Goal: Information Seeking & Learning: Learn about a topic

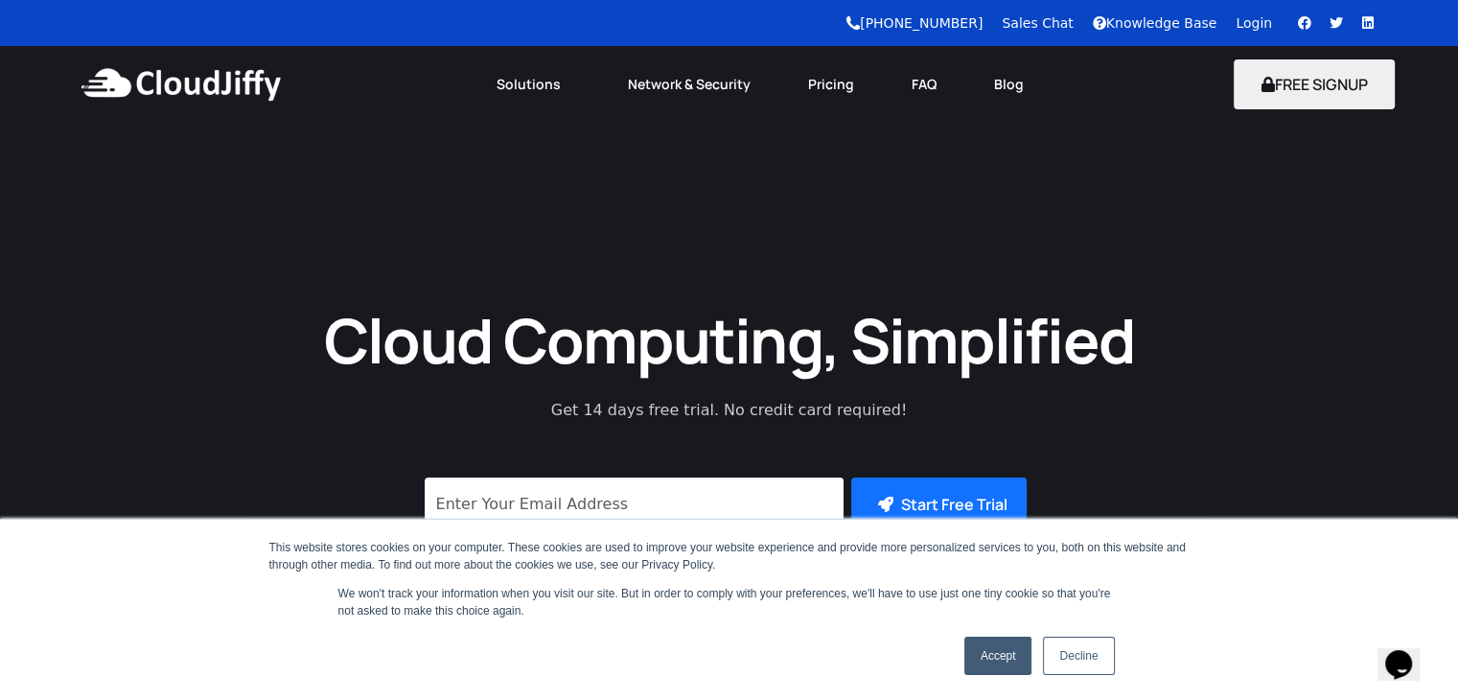
click at [998, 668] on link "Accept" at bounding box center [998, 655] width 68 height 38
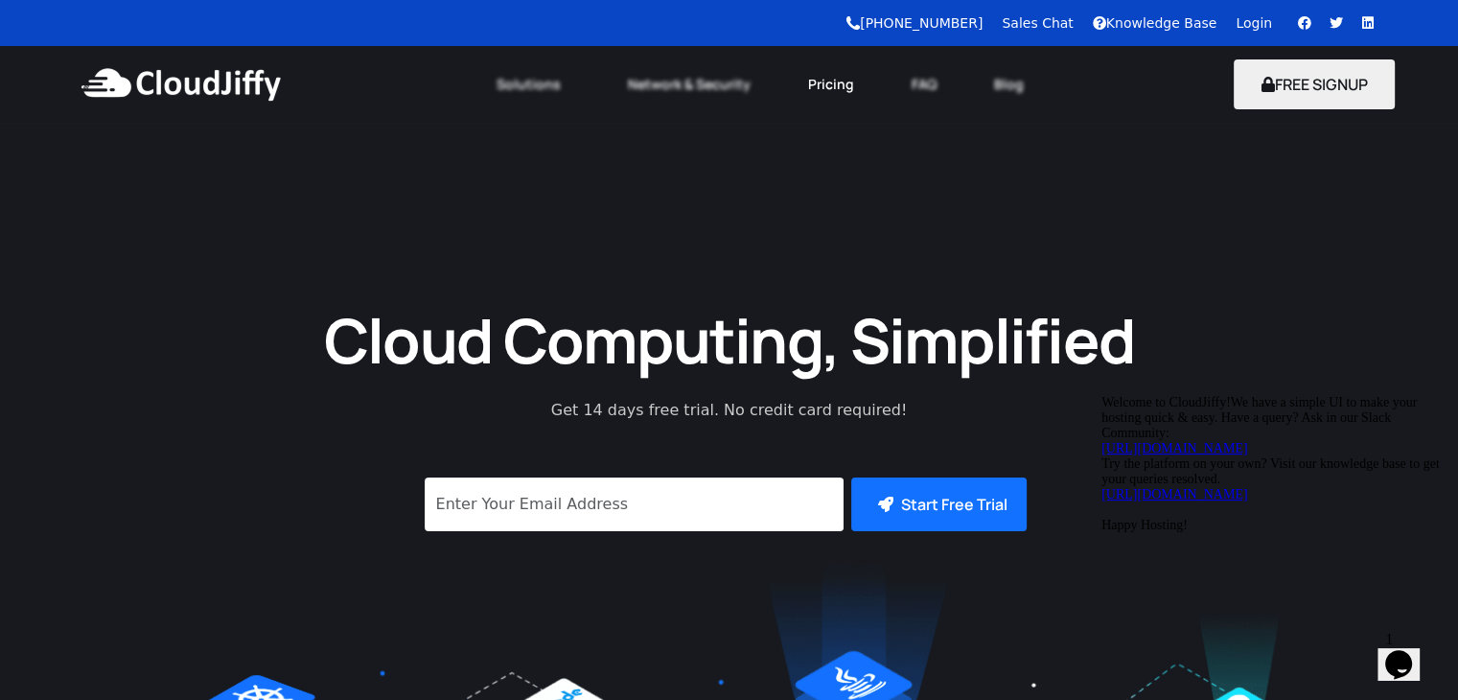
click at [828, 84] on link "Pricing" at bounding box center [831, 84] width 104 height 42
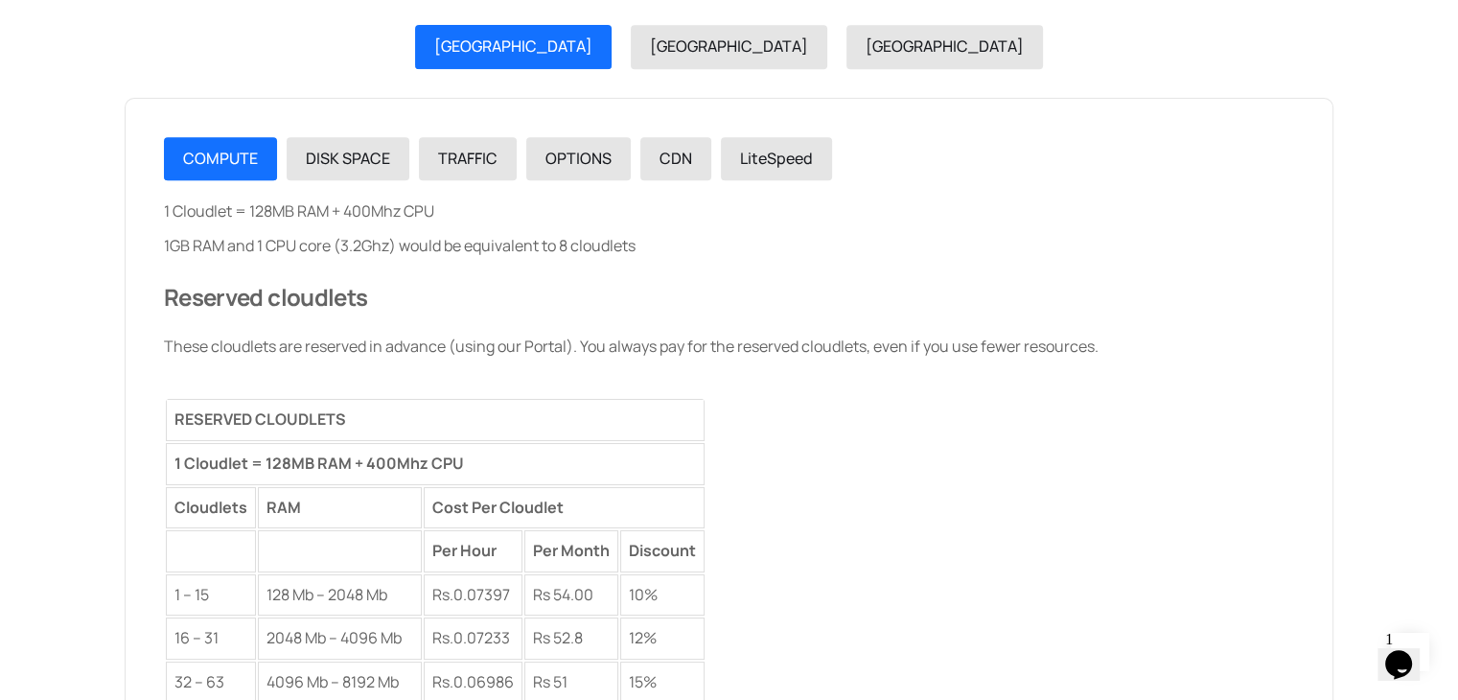
scroll to position [2257, 0]
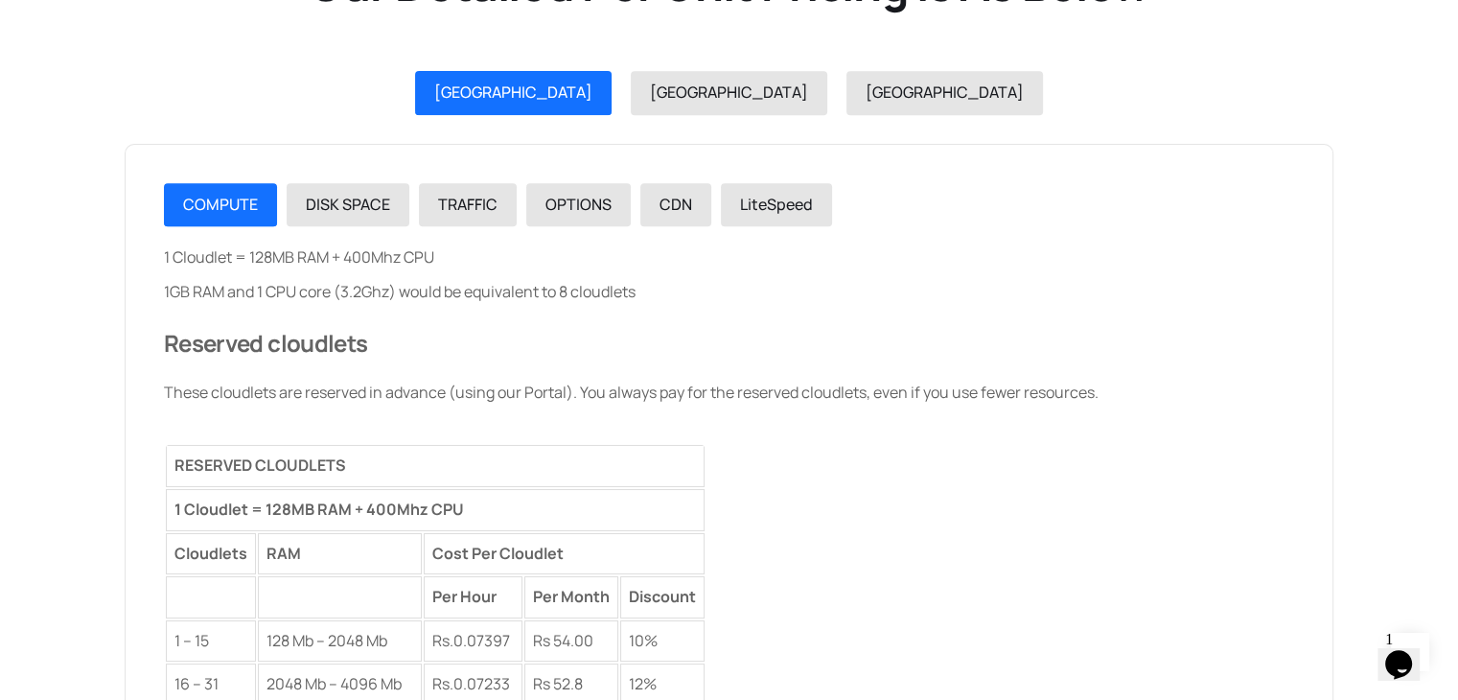
drag, startPoint x: 1465, startPoint y: 55, endPoint x: 1471, endPoint y: 324, distance: 269.4
click at [1457, 324] on html "Cloudjiffy +91 9599656657 Sales Chat Knowledge Base Login Facebook Twitter Link…" at bounding box center [729, 593] width 1458 height 5700
click at [332, 212] on span "DISK SPACE" at bounding box center [348, 204] width 84 height 21
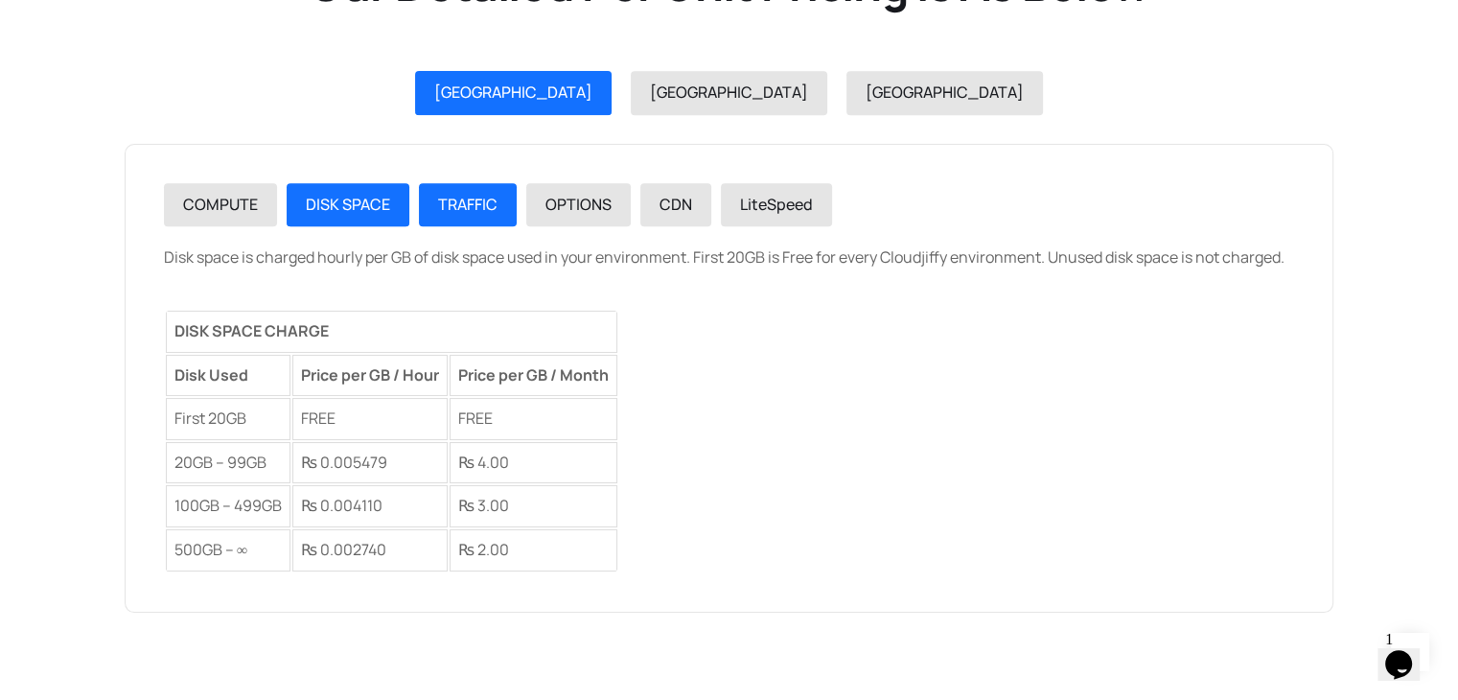
click at [439, 216] on link "TRAFFIC" at bounding box center [468, 205] width 98 height 44
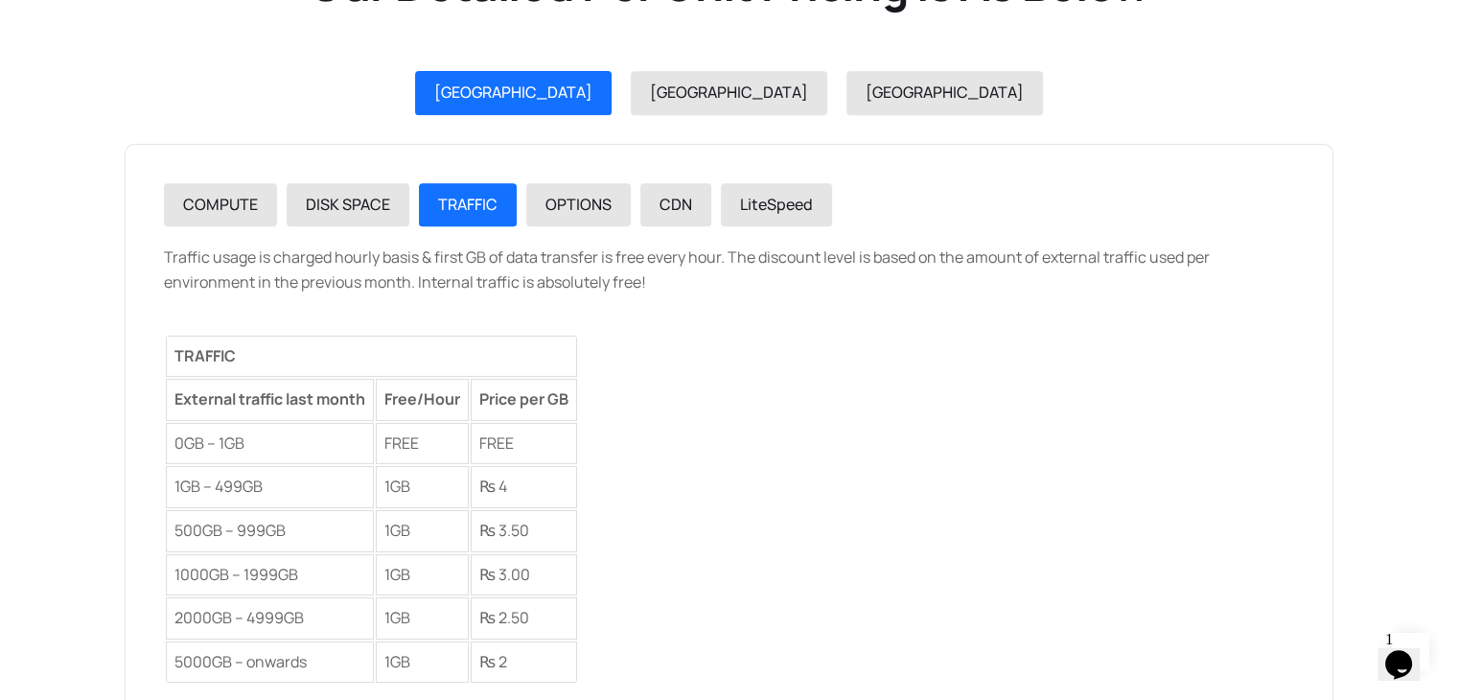
click at [23, 379] on section "Our Detailed Per Unit Pricing Is As Below INDIA USA GERMANY COMPUTE DISK SPACE …" at bounding box center [729, 353] width 1458 height 990
click at [583, 199] on span "OPTIONS" at bounding box center [578, 204] width 66 height 21
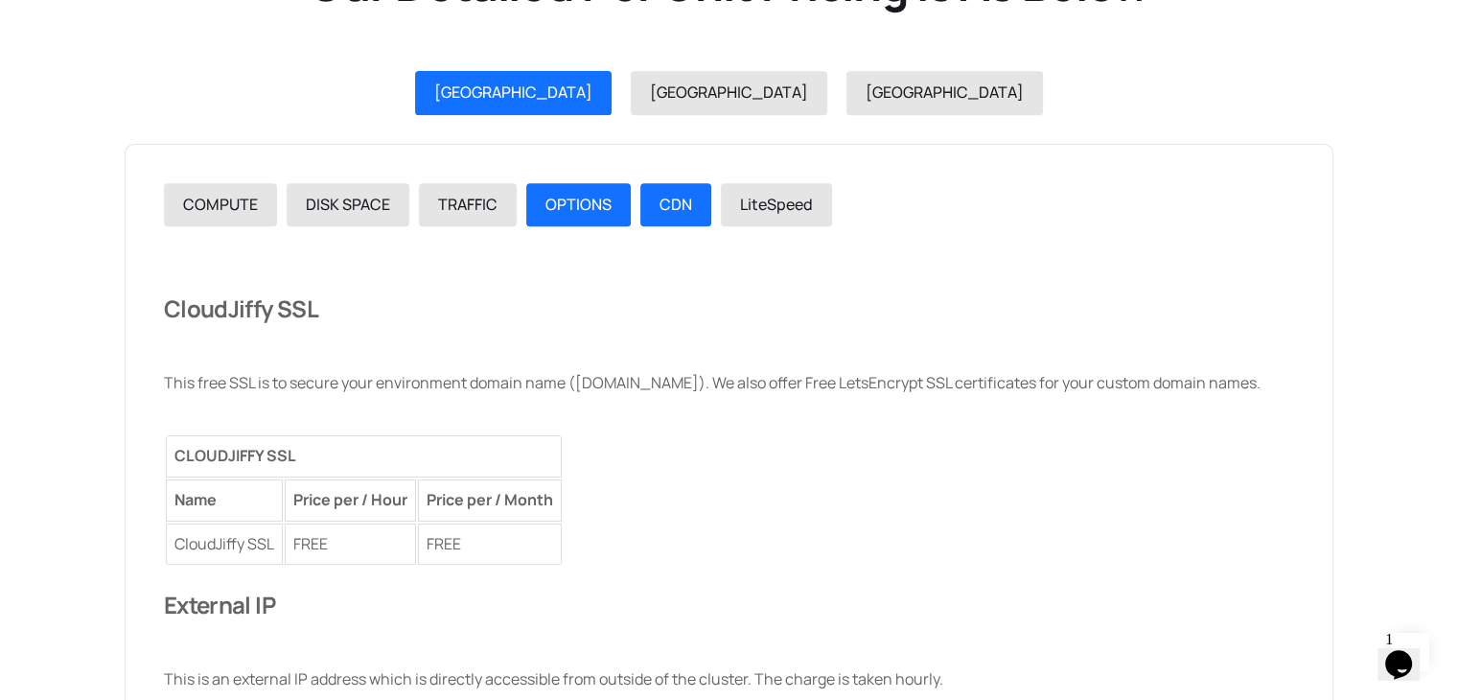
click at [667, 214] on div "CDN" at bounding box center [675, 205] width 33 height 25
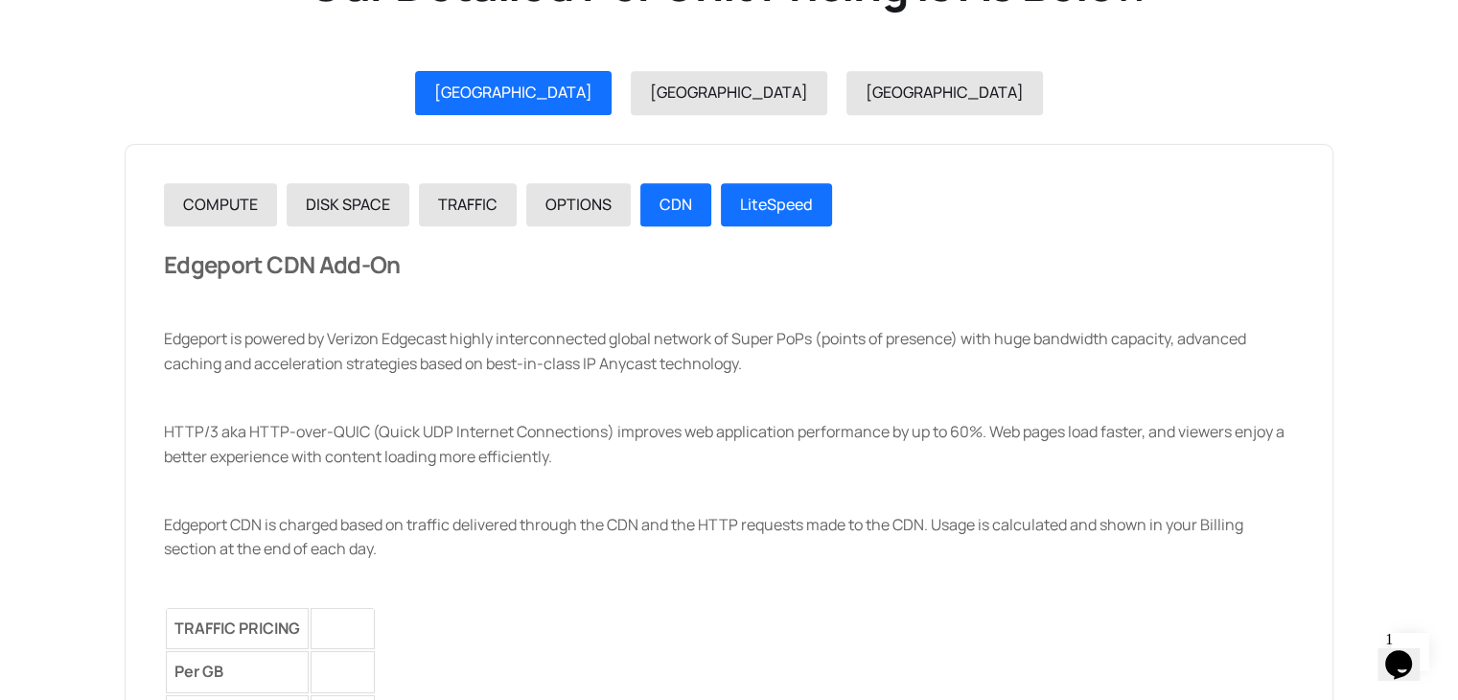
click at [761, 218] on link "LiteSpeed" at bounding box center [776, 205] width 111 height 44
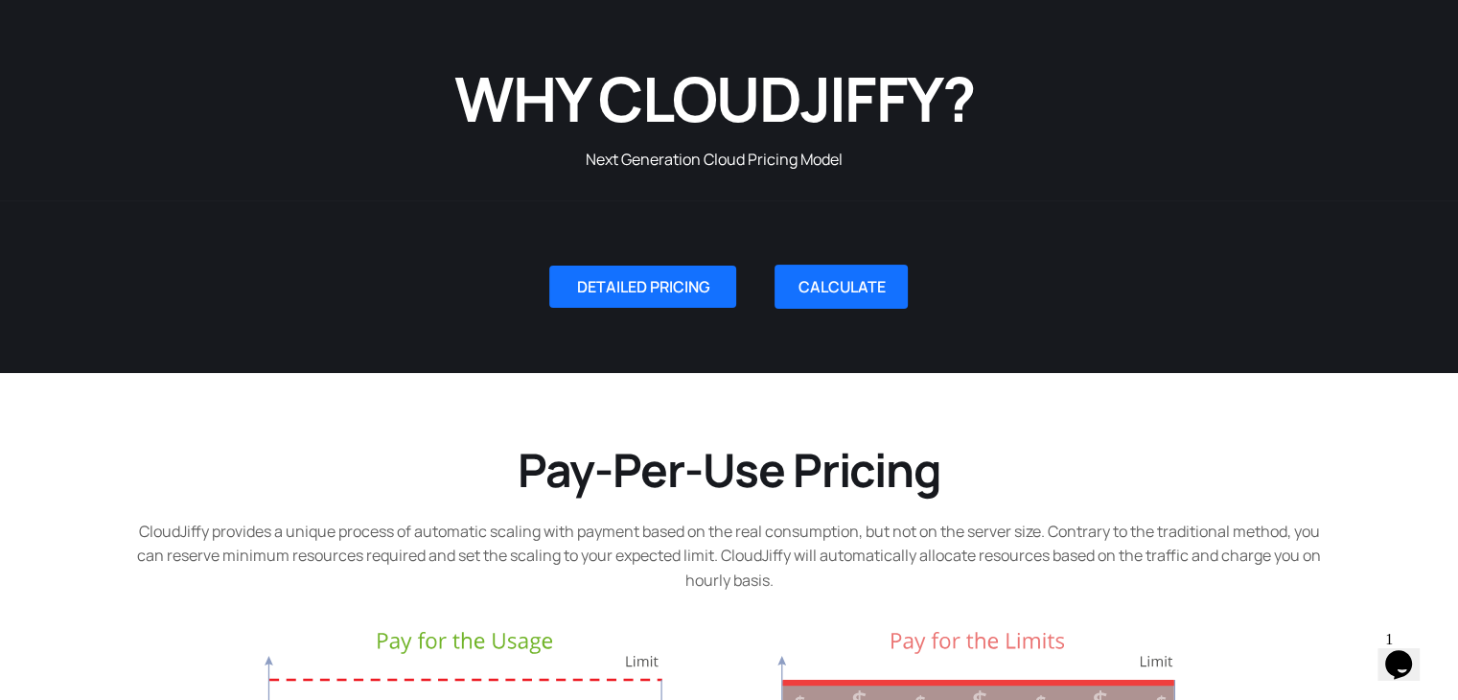
scroll to position [210, 0]
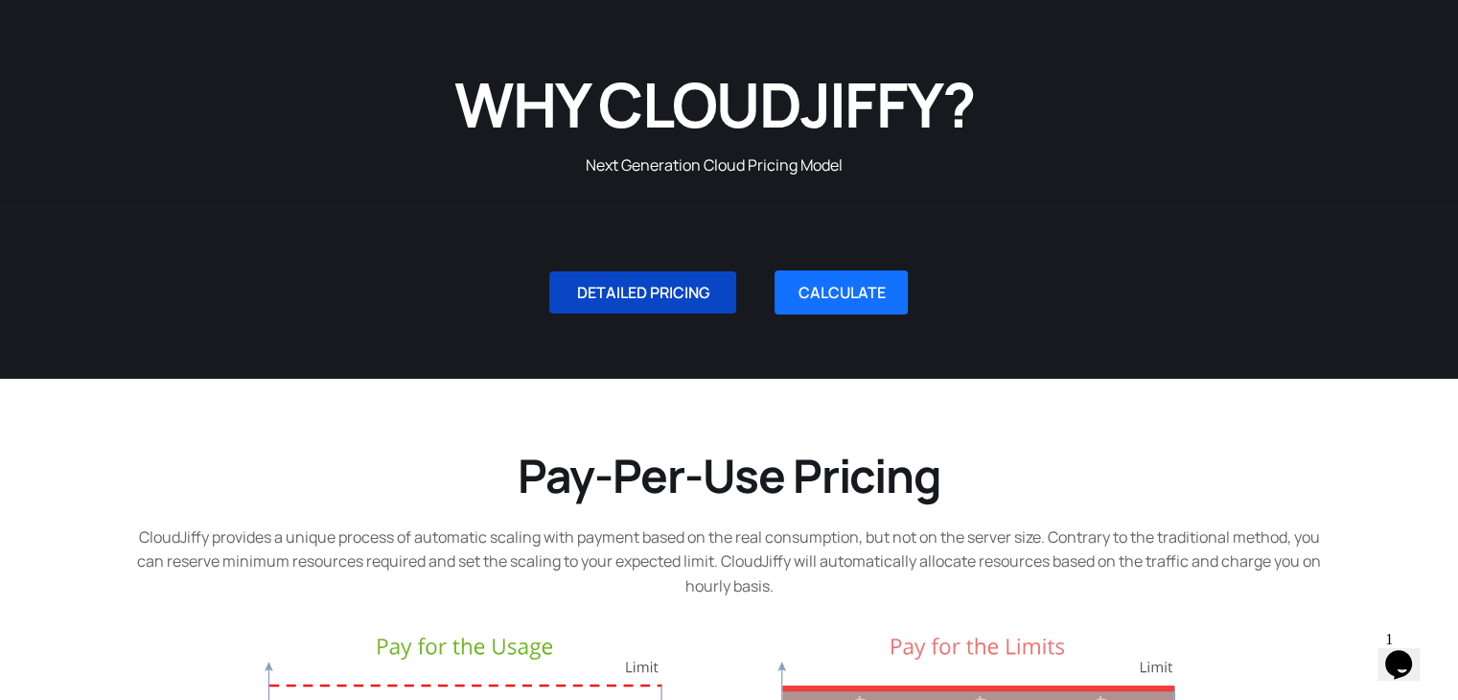
click at [697, 288] on span "DETAILED PRICING" at bounding box center [642, 292] width 133 height 15
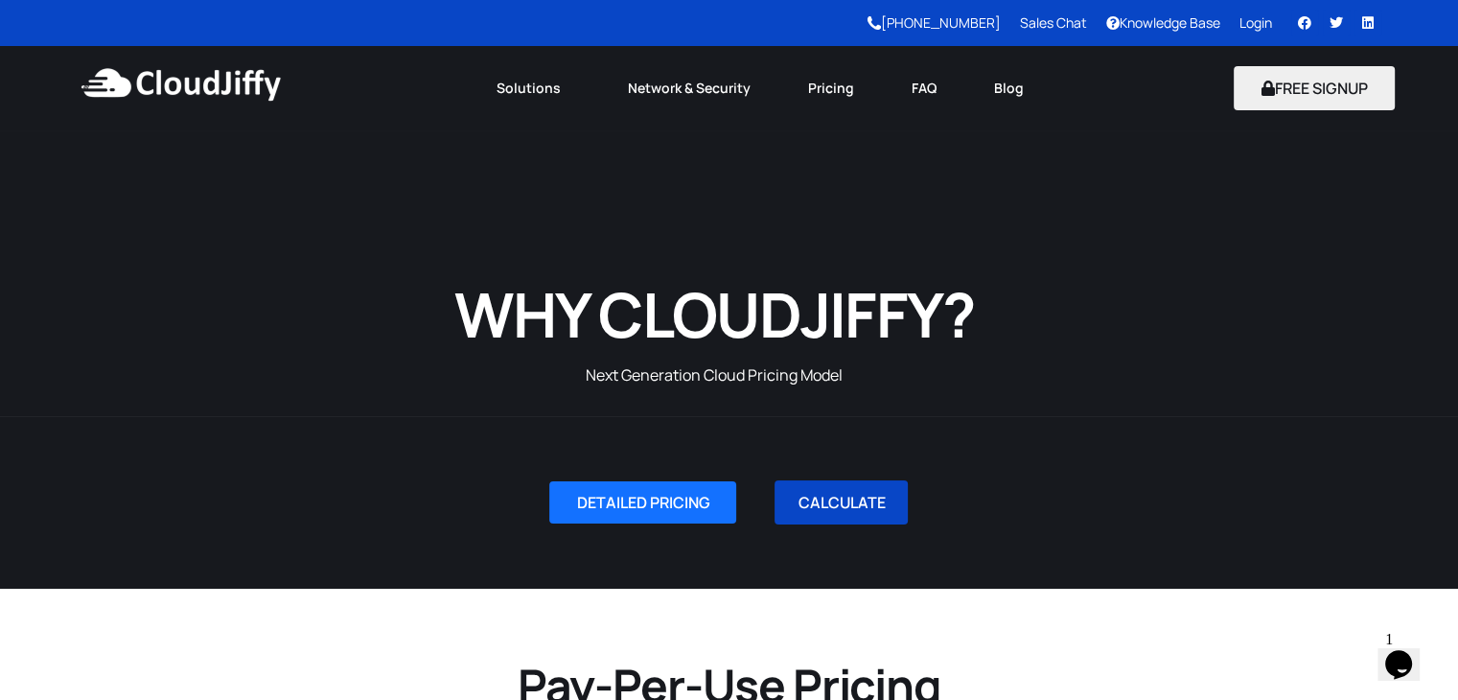
click at [832, 507] on link "CALCULATE" at bounding box center [840, 502] width 133 height 44
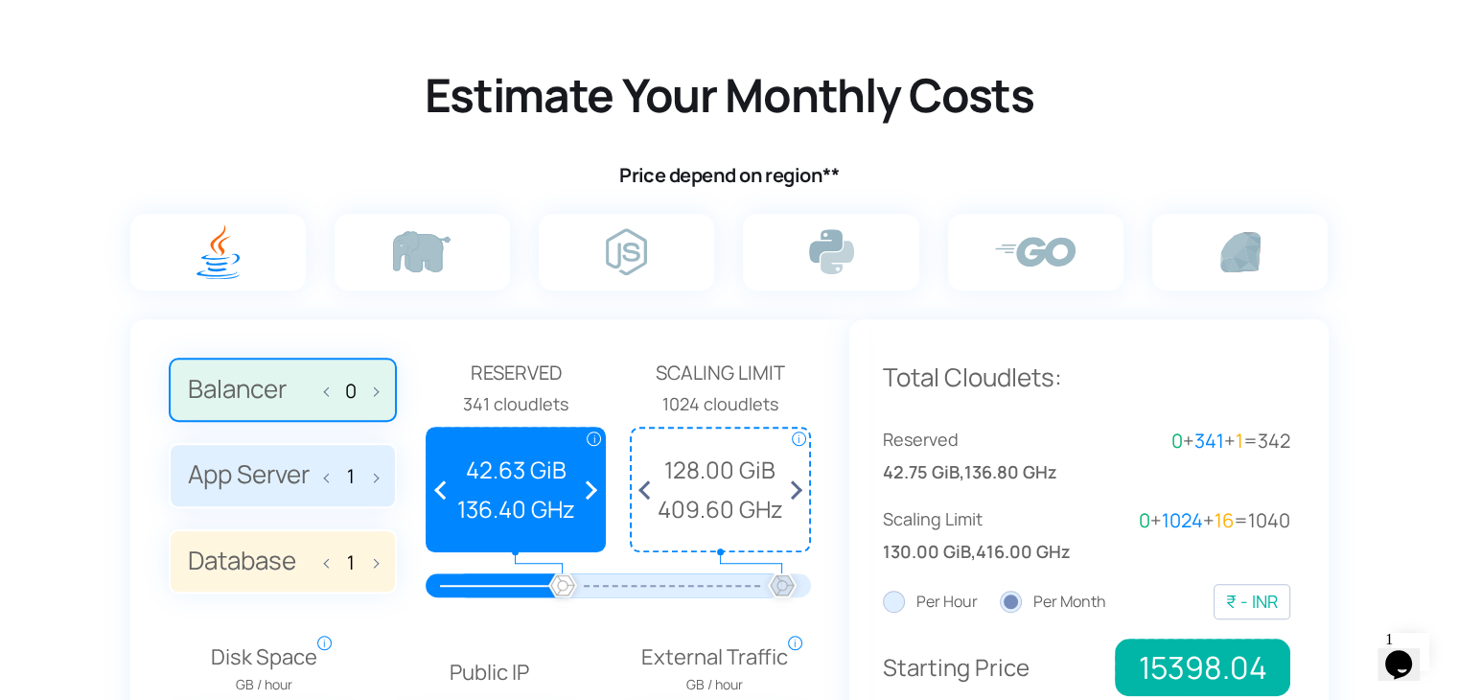
scroll to position [1176, 0]
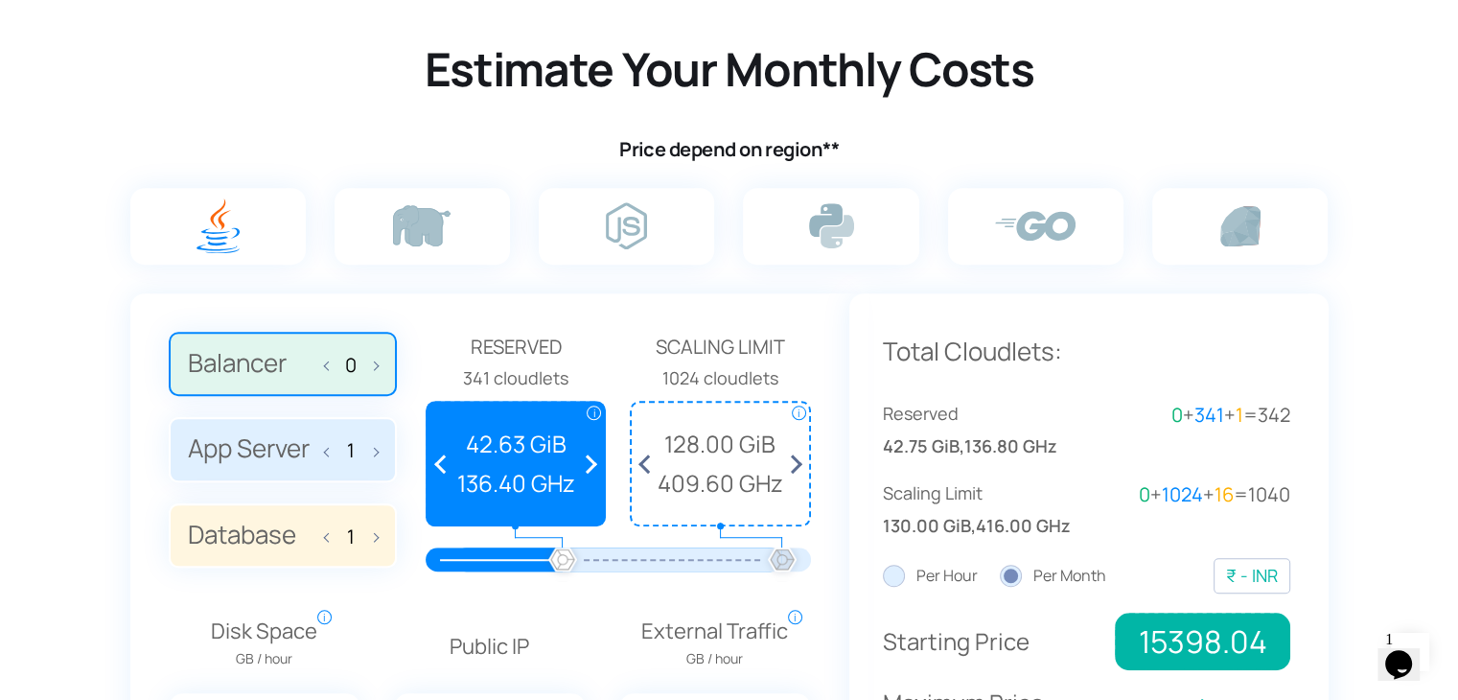
click at [436, 472] on span at bounding box center [444, 464] width 35 height 122
click at [439, 467] on span at bounding box center [444, 464] width 35 height 122
drag, startPoint x: 565, startPoint y: 565, endPoint x: 483, endPoint y: 558, distance: 81.7
click at [483, 558] on div at bounding box center [618, 559] width 328 height 24
click at [483, 558] on div at bounding box center [495, 559] width 138 height 24
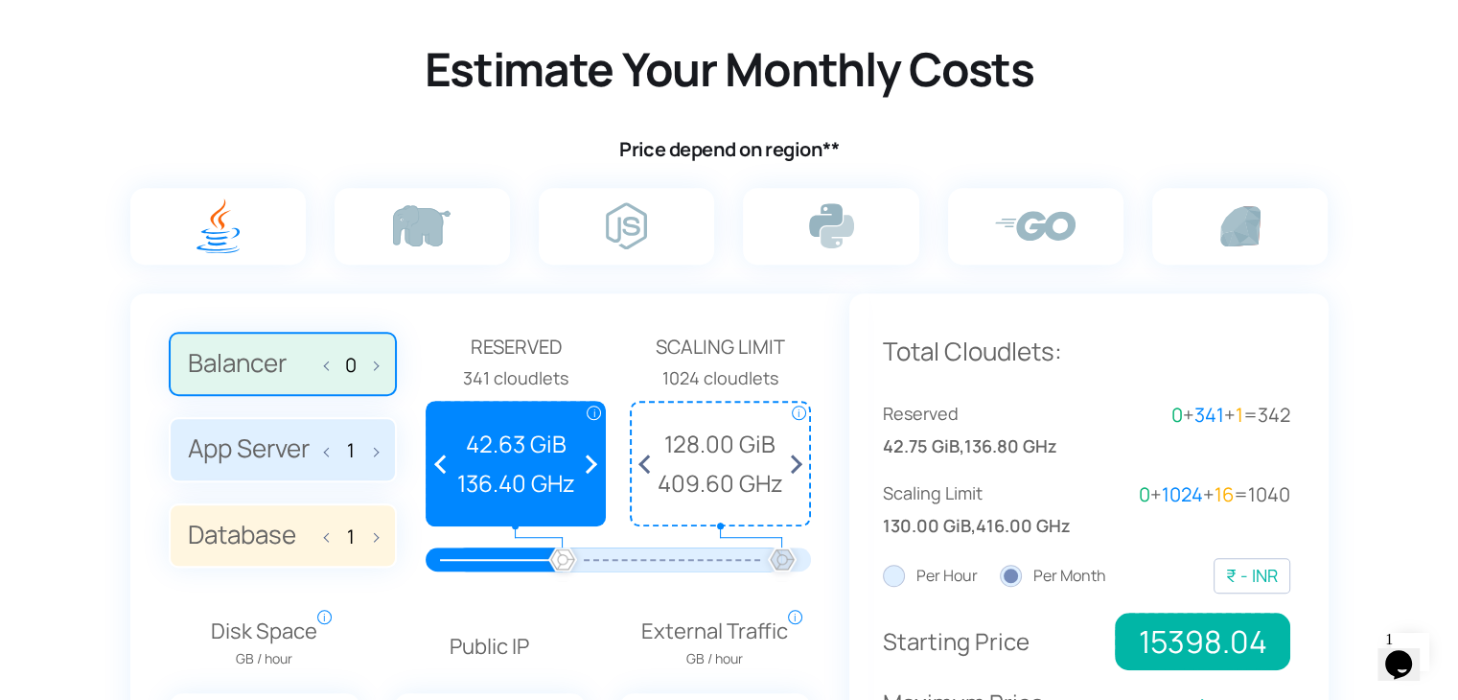
click at [483, 558] on div at bounding box center [495, 559] width 138 height 24
click at [795, 462] on span at bounding box center [790, 464] width 35 height 122
click at [701, 450] on span "128.00 GiB" at bounding box center [720, 444] width 158 height 36
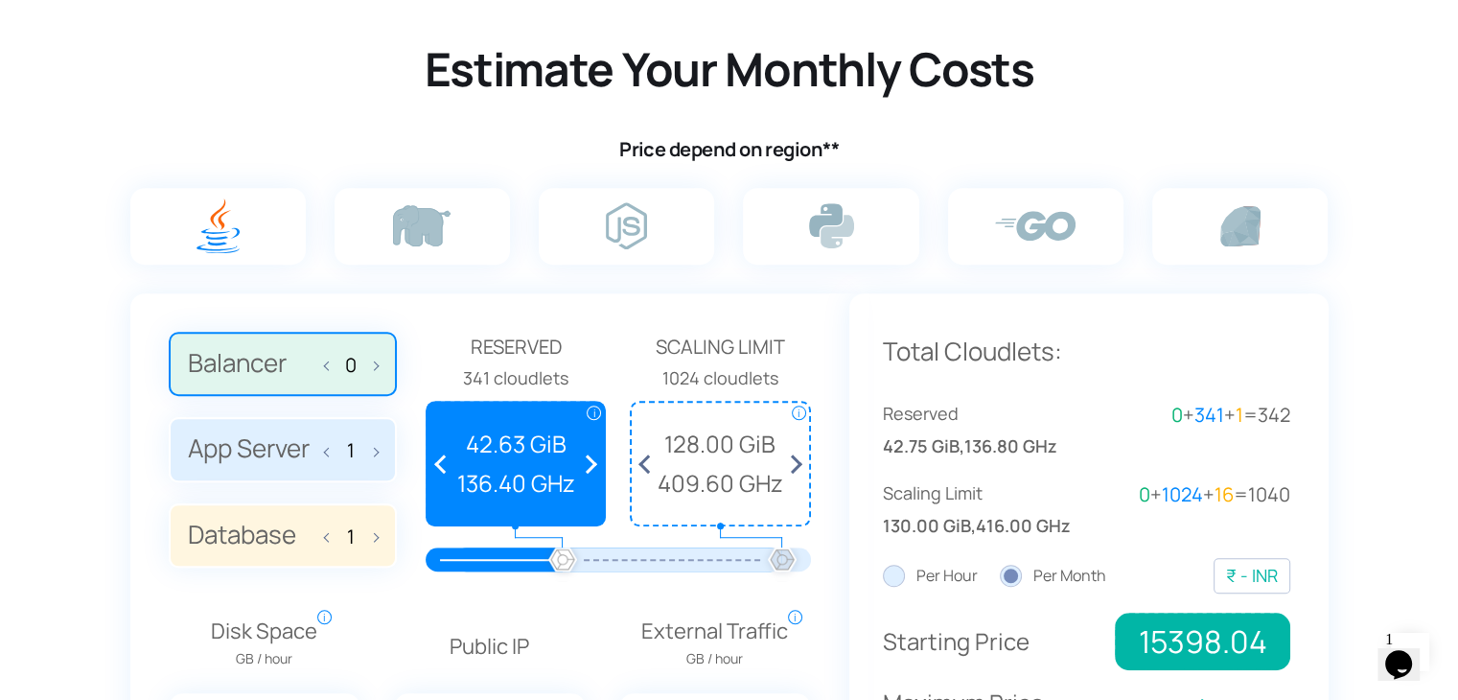
click at [774, 559] on div at bounding box center [782, 561] width 42 height 42
click at [564, 561] on div at bounding box center [563, 561] width 42 height 42
drag, startPoint x: 564, startPoint y: 561, endPoint x: 432, endPoint y: 579, distance: 132.6
click at [432, 579] on div at bounding box center [618, 566] width 385 height 38
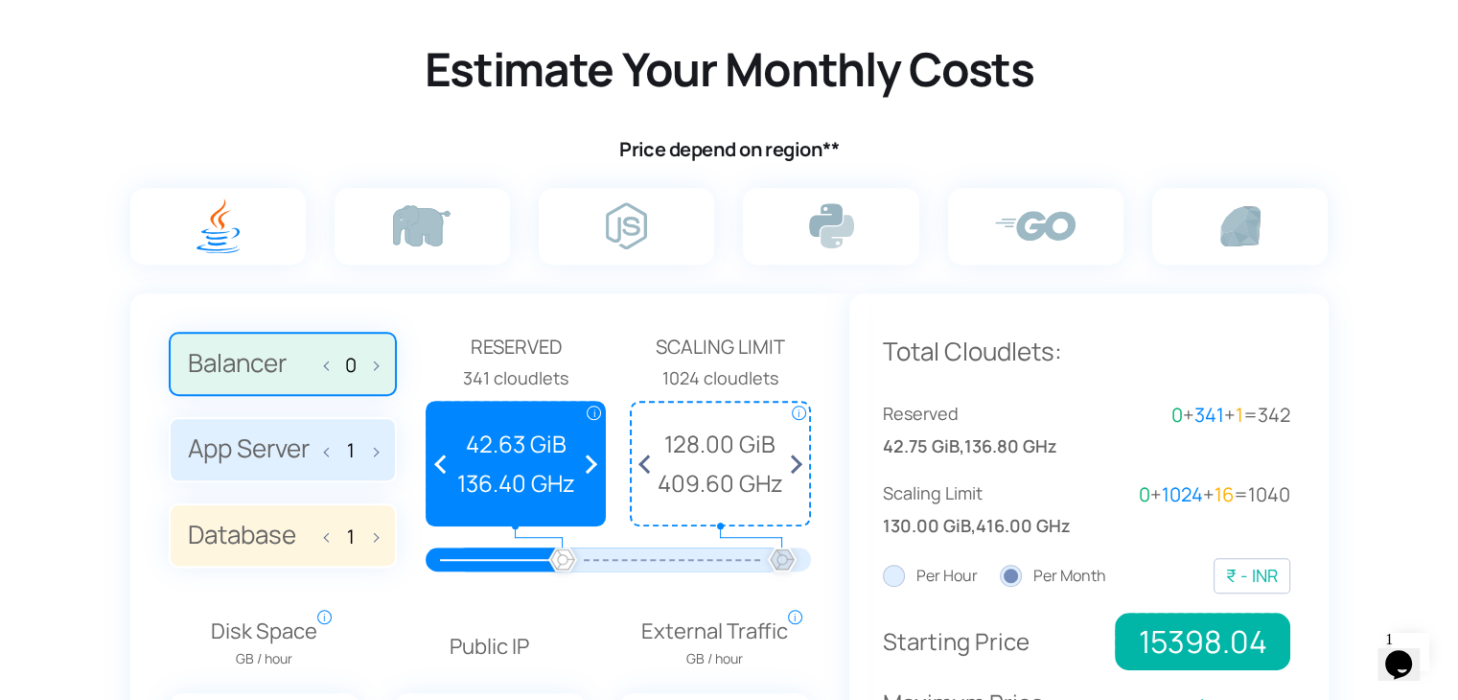
click at [229, 467] on label "App Server 1" at bounding box center [283, 449] width 228 height 65
click at [0, 0] on input "App Server 1" at bounding box center [0, 0] width 0 height 0
click at [280, 453] on label "App Server 1" at bounding box center [283, 449] width 228 height 65
click at [0, 0] on input "App Server 1" at bounding box center [0, 0] width 0 height 0
